Goal: Task Accomplishment & Management: Manage account settings

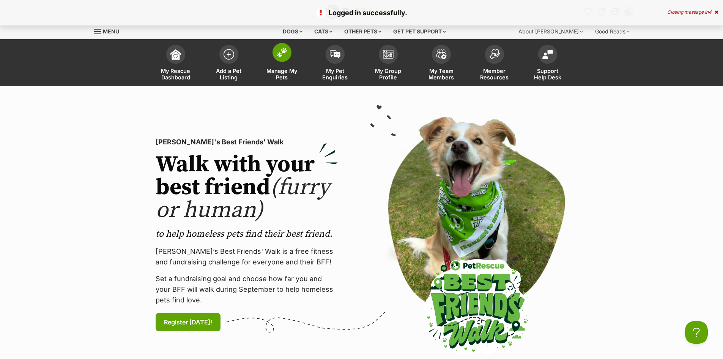
click at [287, 58] on span at bounding box center [282, 52] width 19 height 19
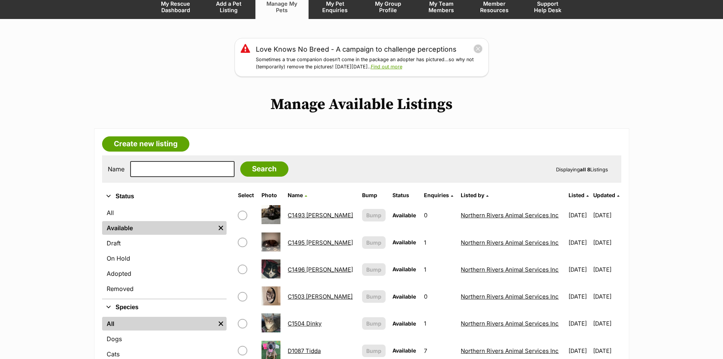
scroll to position [114, 0]
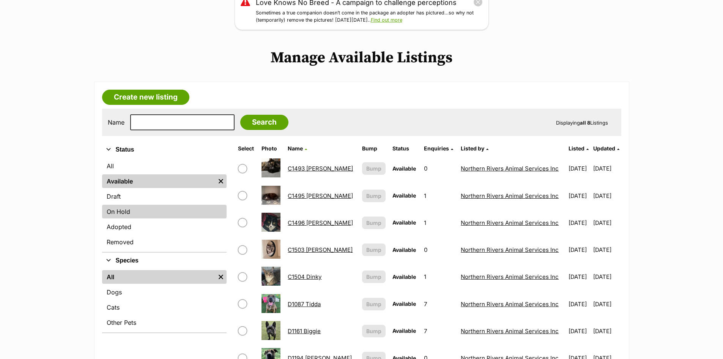
click at [123, 211] on link "On Hold" at bounding box center [164, 212] width 125 height 14
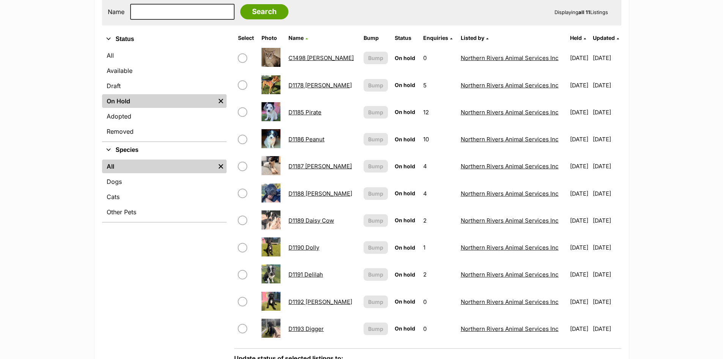
scroll to position [114, 0]
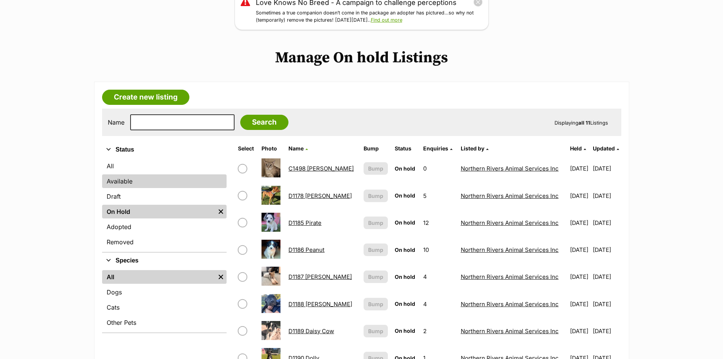
drag, startPoint x: 118, startPoint y: 180, endPoint x: 125, endPoint y: 180, distance: 6.8
click at [119, 180] on link "Available" at bounding box center [164, 181] width 125 height 14
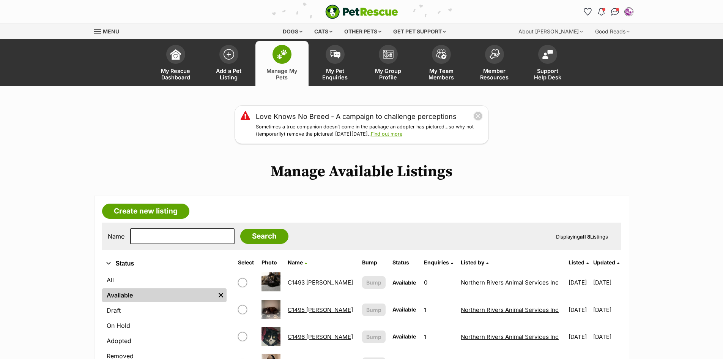
click at [131, 295] on link "Available" at bounding box center [158, 295] width 113 height 14
